Goal: Complete application form

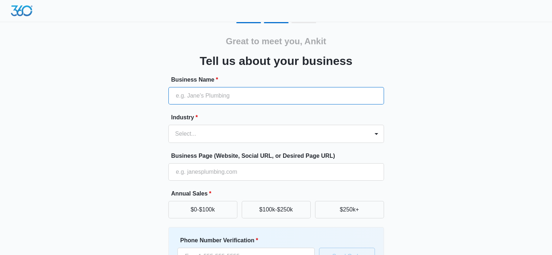
click at [191, 93] on input "Business Name *" at bounding box center [277, 95] width 216 height 17
paste input "LnP Infotech Pvt. Ltd. - Technology Consulting and Digital Solutions Company"
type input "LnP Infotech Pvt. Ltd. - Technology Consulting and Digital Solutions Company"
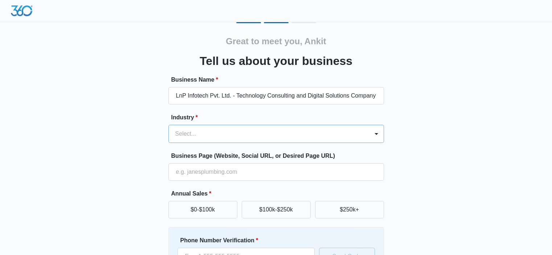
click at [200, 137] on div at bounding box center [267, 134] width 185 height 10
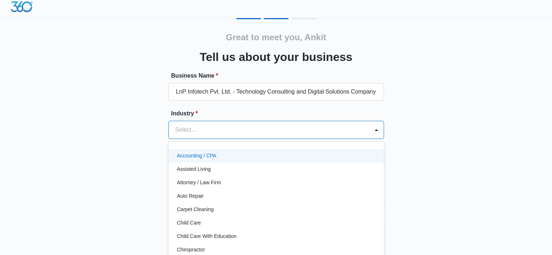
scroll to position [4, 0]
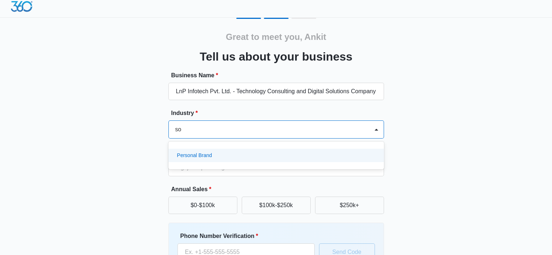
type input "s"
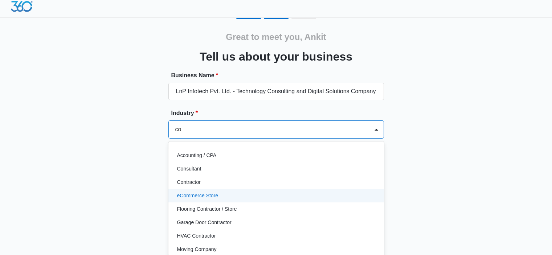
type input "c"
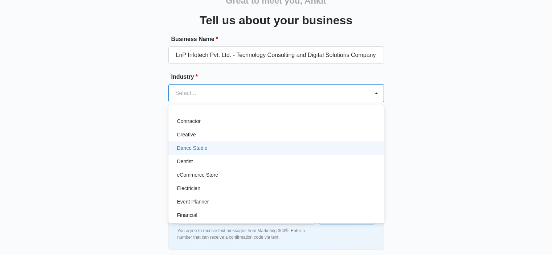
scroll to position [82, 0]
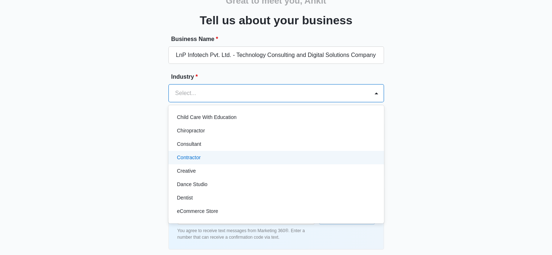
click at [195, 157] on p "Contractor" at bounding box center [189, 158] width 24 height 8
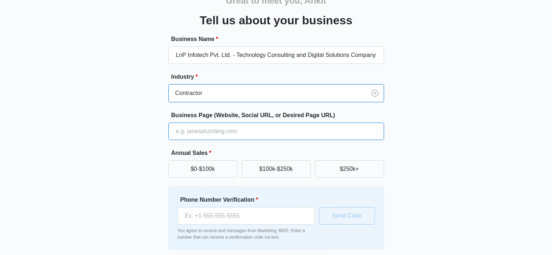
click at [215, 133] on input "Business Page (Website, Social URL, or Desired Page URL)" at bounding box center [277, 131] width 216 height 17
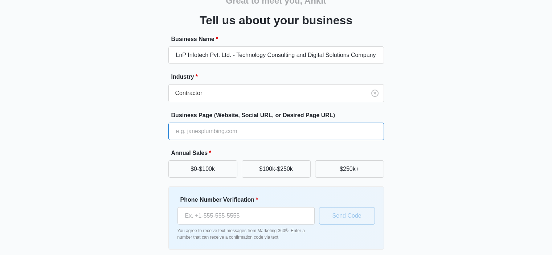
paste input "[URL][DOMAIN_NAME]"
type input "[URL][DOMAIN_NAME]"
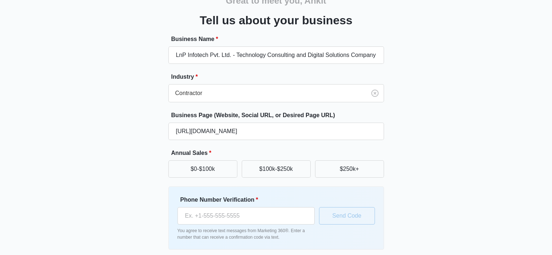
click at [117, 165] on div "Great to meet you, Ankit Tell us about your business Business Name * LnP Infote…" at bounding box center [276, 128] width 436 height 295
click at [215, 170] on button "$0-$100k" at bounding box center [203, 169] width 69 height 17
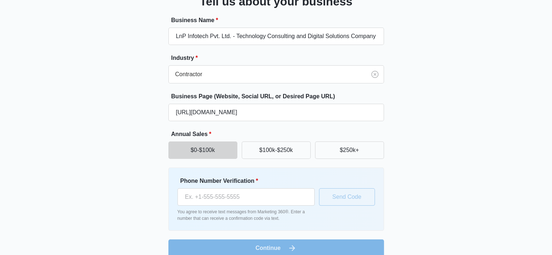
scroll to position [70, 0]
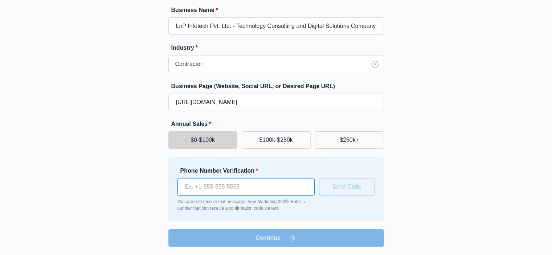
click at [219, 186] on input "Phone Number Verification *" at bounding box center [246, 186] width 137 height 17
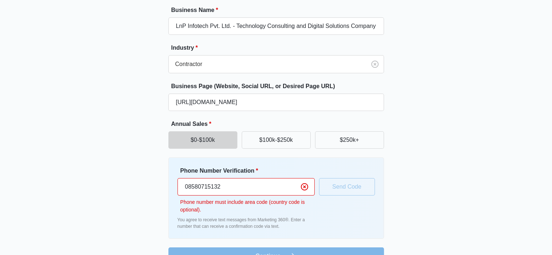
click at [187, 187] on input "08580715132" at bounding box center [246, 186] width 137 height 17
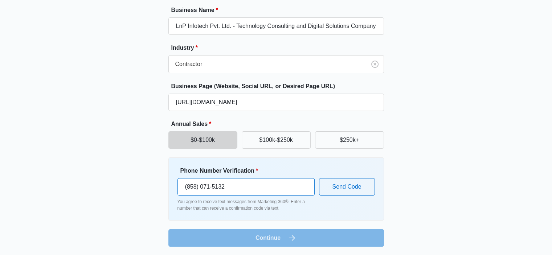
type input "(858) 071-5132"
click at [132, 187] on div "Great to meet you, Ankit Tell us about your business Business Name * LnP Infote…" at bounding box center [276, 99] width 436 height 295
click at [336, 189] on button "Send Code" at bounding box center [347, 186] width 56 height 17
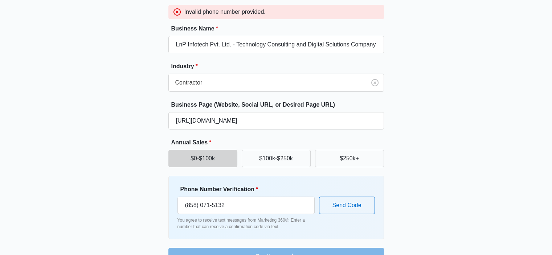
scroll to position [89, 0]
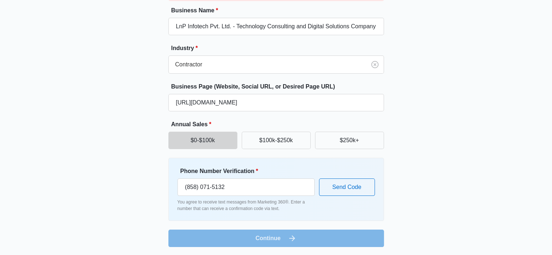
click at [276, 239] on form "Business Name * LnP Infotech Pvt. Ltd. - Technology Consulting and Digital Solu…" at bounding box center [277, 126] width 216 height 241
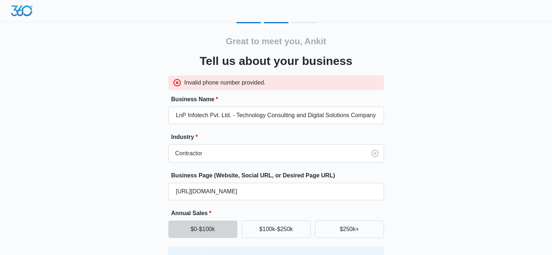
click at [31, 12] on img at bounding box center [22, 10] width 22 height 11
